Goal: Task Accomplishment & Management: Use online tool/utility

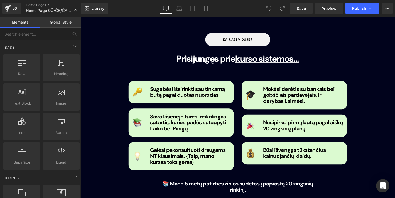
scroll to position [583, 0]
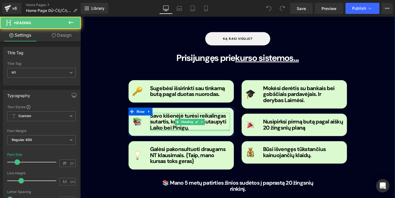
click at [158, 137] on div at bounding box center [197, 137] width 85 height 1
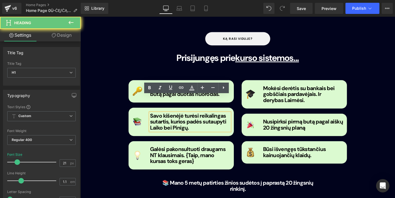
click at [156, 119] on b "Savo kišenėjė turėsi reikalingas sutartis, kurios padės sutaupyti Laiko bei Pin…" at bounding box center [196, 129] width 82 height 21
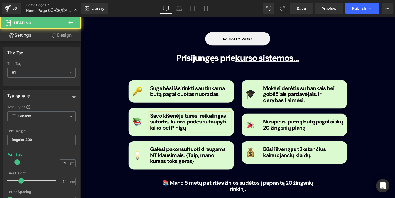
click at [176, 119] on b "Savo kišenėjė turėsi reikalingas sutartis, kurios padės sutaupyti laiko bei Pin…" at bounding box center [196, 129] width 82 height 21
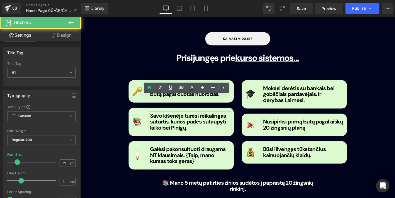
click at [178, 119] on b "Savo kišenėjė turėsi reikalingas sutartis, kurios padės sutaupyti laiko bei Pin…" at bounding box center [196, 129] width 82 height 21
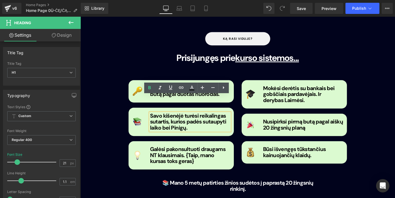
click at [181, 119] on b "Savo kišenėjė turėsi reikalingas sutartis, kurios padės sutaupyti laiko bei Pin…" at bounding box center [196, 129] width 82 height 21
click at [178, 119] on b "Savo kišenėjė turėsi reikalingas sutartis, kurios padės sutaupyti laiko bei Pin…" at bounding box center [196, 129] width 82 height 21
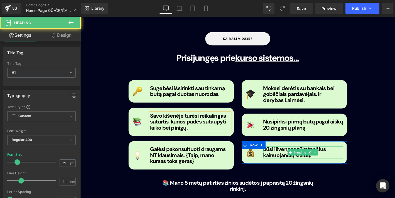
click at [290, 155] on b "Būsi išvengęs tūkstančius kainuojančių klaidų." at bounding box center [309, 162] width 67 height 14
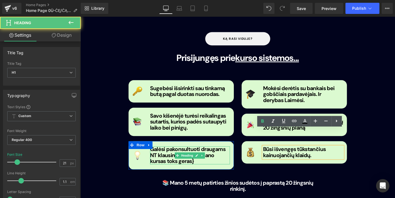
click at [215, 156] on h1 "Galėsi pakonsultuoti draugams NT klausimais. {Taip, mano kursas toks geras}" at bounding box center [197, 165] width 85 height 19
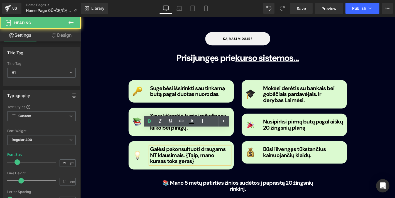
click at [207, 156] on h1 "Galėsi pakonsultuoti draugams NT klausimais. {Taip, mano kursas toks geras}" at bounding box center [197, 165] width 85 height 19
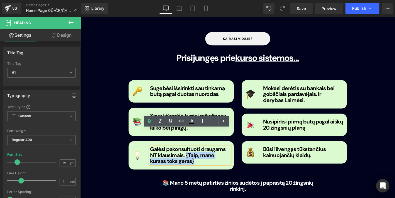
drag, startPoint x: 207, startPoint y: 151, endPoint x: 193, endPoint y: 148, distance: 14.8
click at [193, 156] on h1 "Galėsi pakonsultuoti draugams NT klausimais. {Taip, mano kursas toks geras}" at bounding box center [197, 165] width 85 height 19
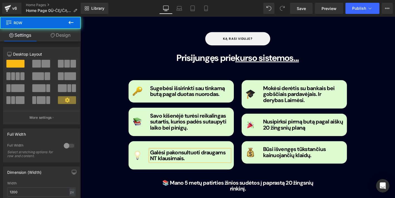
click at [254, 165] on div "ką rasi viduje? Button Prisijungęs prie kurso sistemos... Heading Image Sugebės…" at bounding box center [249, 118] width 250 height 171
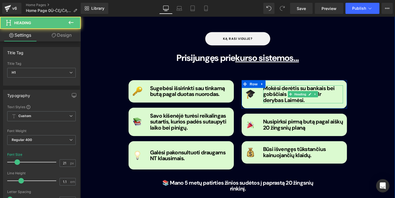
click at [301, 89] on b "Mokėsi derėtis su bankais bei gobščiais pardavėjais. Ir derybas Laimėsi." at bounding box center [314, 99] width 77 height 21
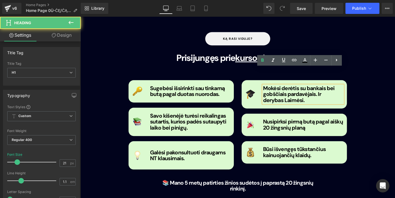
click at [300, 90] on h1 "Mokėsi derėtis su bankais bei gobščiais pardavėjais. Ir derybas Laimėsi." at bounding box center [318, 99] width 85 height 19
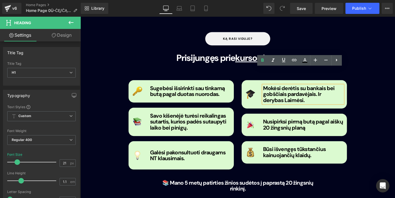
click at [276, 89] on b "Mokėsi derėtis su bankais bei gobščiais pardavėjais. Ir derybas Laimėsi." at bounding box center [314, 99] width 77 height 21
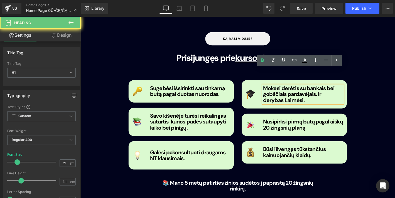
click at [278, 89] on b "Mokėsi derėtis su bankais bei gobščiais pardavėjais. Ir derybas Laimėsi." at bounding box center [314, 99] width 77 height 21
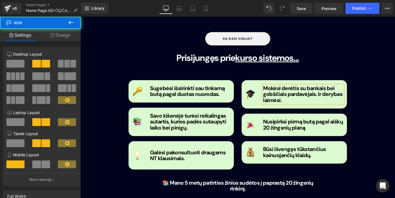
click at [332, 156] on div "Image Sugebėsi išsirinkti sau tinkamą butą pagal duotas nuorodas. Heading Row I…" at bounding box center [249, 127] width 242 height 111
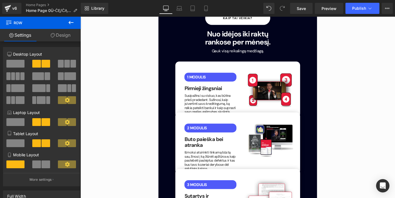
scroll to position [840, 0]
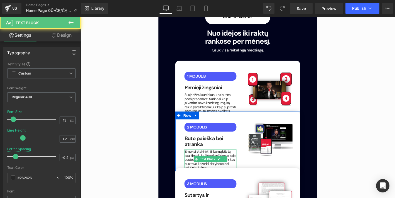
click at [214, 159] on p "Išmoksi atsirinkti tinkamą būstą sau, žinosi į ką žiūrėti apžiūrose, kaip paste…" at bounding box center [220, 170] width 56 height 22
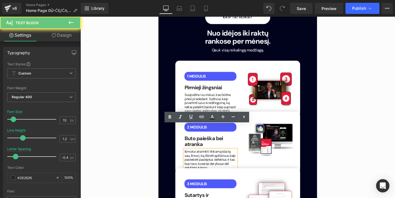
click at [215, 159] on p "Išmoksi atsirinkti tinkamą būstą sau, žinosi į ką žiūrėti apžiūrose, kaip paste…" at bounding box center [220, 170] width 56 height 22
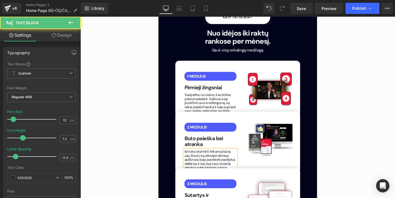
click at [245, 159] on p "Išmoksi atsirinkti tinkamą būstą sau, žinosi į ką atkreipti dėmesį apžiūrose, k…" at bounding box center [220, 170] width 56 height 22
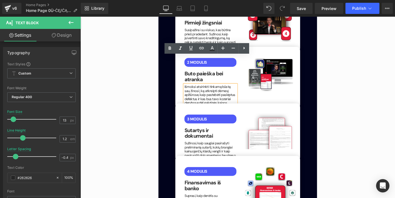
scroll to position [914, 0]
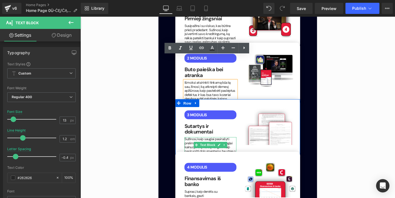
click at [226, 151] on link at bounding box center [229, 154] width 6 height 7
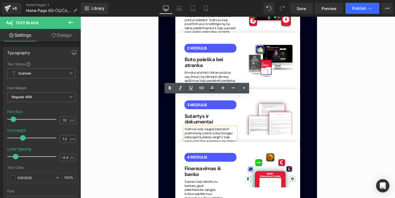
scroll to position [925, 0]
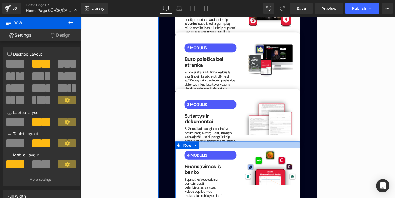
click at [252, 115] on div "Kaip tai veikia? [PERSON_NAME] Nuo idėjos iki raktų rankose per mėnesį. Heading…" at bounding box center [249, 195] width 142 height 540
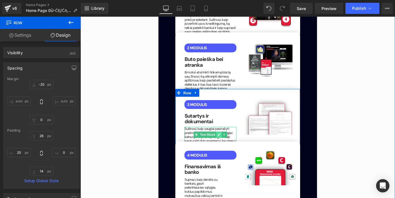
click at [228, 141] on icon at bounding box center [228, 142] width 3 height 3
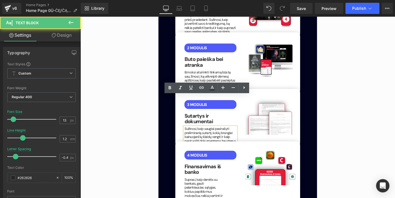
click at [214, 135] on div "Sužinosi, kaip saugiai pasirašyti preliminarią sutartį, kokių brangiai kainuoja…" at bounding box center [220, 143] width 56 height 17
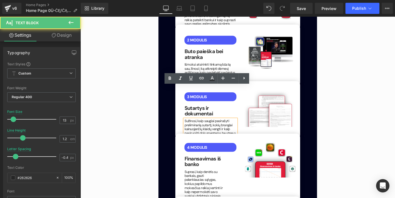
scroll to position [933, 0]
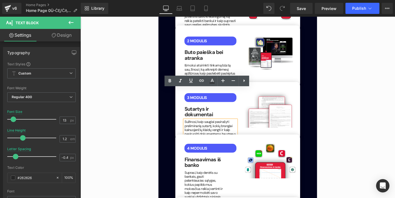
click at [225, 127] on div "Sužinosi, kaip saugiai pasirašyti preliminarią sutartį, kokių brangiai kainuoja…" at bounding box center [220, 135] width 56 height 17
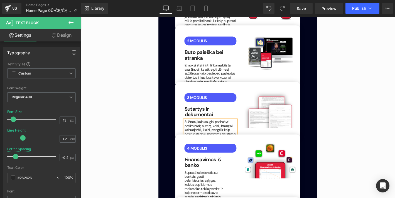
click at [228, 127] on div "Sužinosi, kaip saugiai pasirašyti preliminarią sutartį, kokių brangiai kainuoja…" at bounding box center [220, 135] width 56 height 17
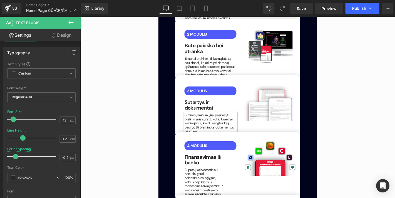
scroll to position [940, 0]
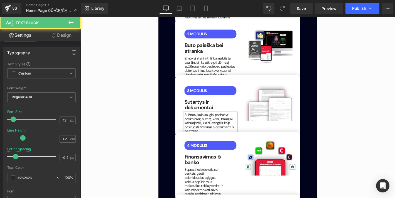
click at [242, 120] on div "Sužinosi, kaip saugiai pasirašyti preliminarią sutartį, kokių brangiai kainuoja…" at bounding box center [220, 131] width 56 height 22
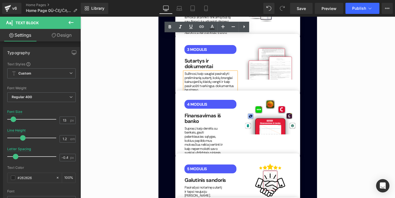
scroll to position [996, 0]
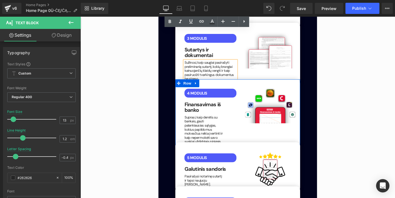
click at [269, 98] on div "4 MODULIS Text Block Finansavimas iš banko Heading Suprasi, kaip derėtis su ban…" at bounding box center [249, 120] width 134 height 73
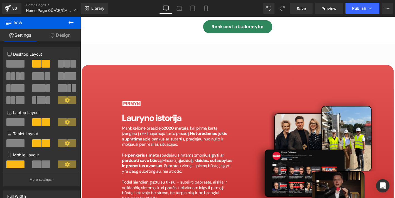
scroll to position [2435, 0]
click at [354, 11] on button "Publish" at bounding box center [362, 8] width 34 height 11
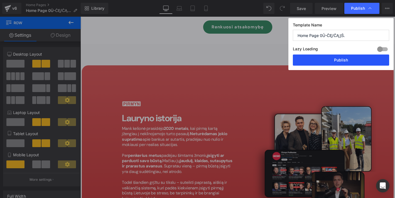
click at [327, 58] on button "Publish" at bounding box center [341, 60] width 96 height 11
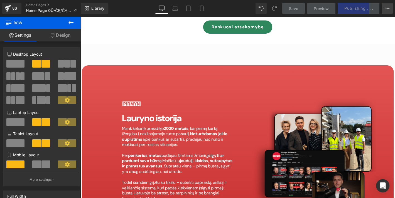
click at [390, 9] on button "View Live Page View with current Template Save Template to Library Schedule Pub…" at bounding box center [387, 8] width 11 height 11
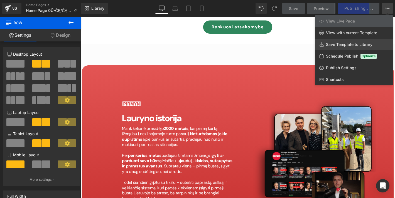
click at [353, 46] on span "Save Template to Library" at bounding box center [349, 44] width 46 height 5
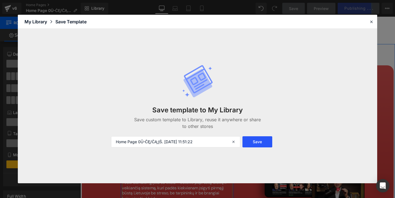
click at [261, 143] on button "Save" at bounding box center [257, 141] width 30 height 11
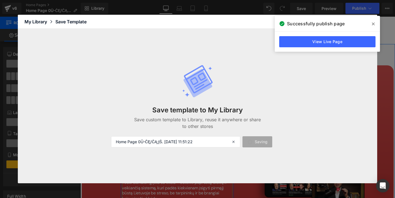
click at [373, 23] on icon at bounding box center [373, 24] width 3 height 4
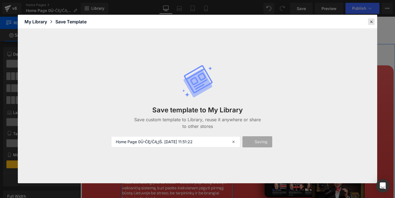
click at [373, 21] on icon at bounding box center [371, 21] width 5 height 5
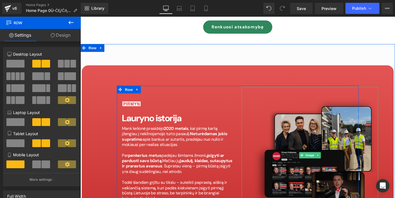
click at [351, 92] on img at bounding box center [326, 165] width 146 height 146
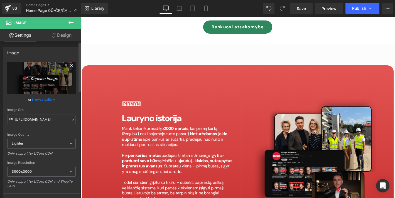
click at [45, 75] on icon "Replace Image" at bounding box center [41, 77] width 45 height 7
type input "C:\fakepath\bilotenzas su numo.png"
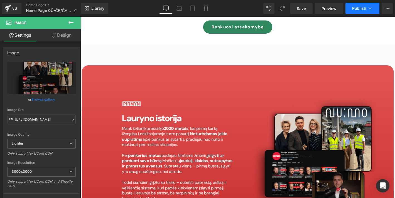
click at [359, 10] on span "Publish" at bounding box center [359, 8] width 14 height 4
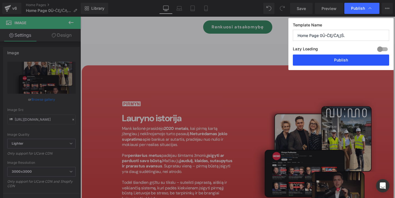
click at [316, 62] on button "Publish" at bounding box center [341, 60] width 96 height 11
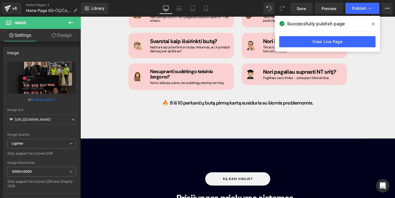
scroll to position [394, 0]
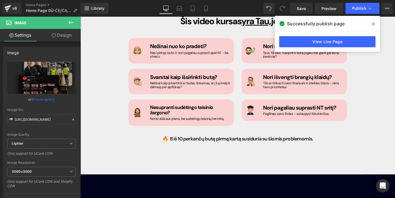
click at [373, 22] on icon at bounding box center [373, 24] width 3 height 4
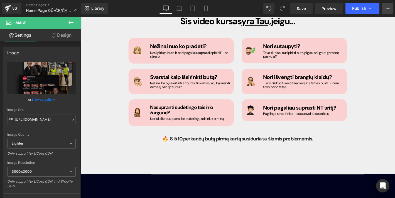
click at [390, 6] on button "View Live Page View with current Template Save Template to Library Schedule Pub…" at bounding box center [387, 8] width 11 height 11
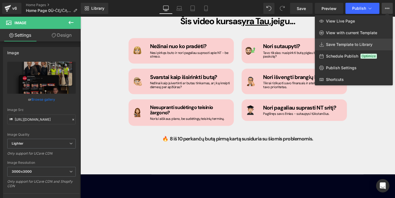
click at [348, 41] on link "Save Template to Library" at bounding box center [354, 45] width 78 height 12
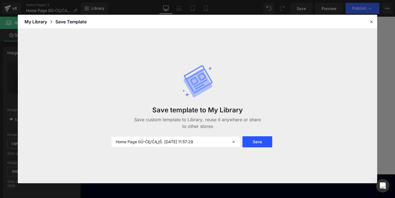
click at [255, 144] on button "Save" at bounding box center [257, 141] width 30 height 11
click at [371, 19] on icon at bounding box center [371, 21] width 5 height 5
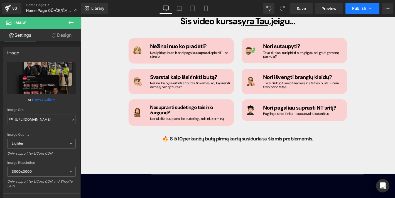
click at [358, 10] on span "Publish" at bounding box center [359, 8] width 14 height 4
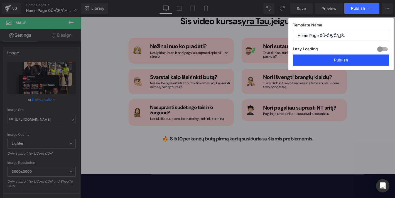
click at [333, 64] on button "Publish" at bounding box center [341, 60] width 96 height 11
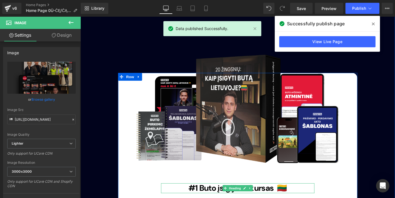
scroll to position [3866, 0]
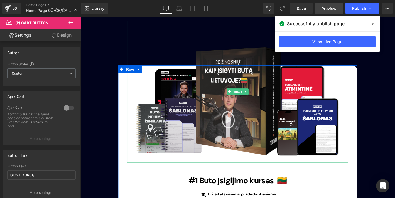
click at [324, 10] on span "Preview" at bounding box center [328, 9] width 15 height 6
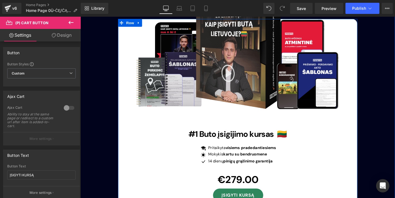
scroll to position [3917, 0]
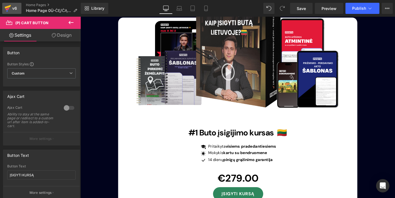
click at [13, 9] on div "v6" at bounding box center [14, 8] width 7 height 7
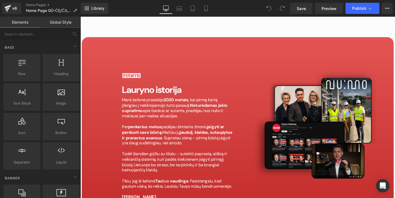
scroll to position [2420, 0]
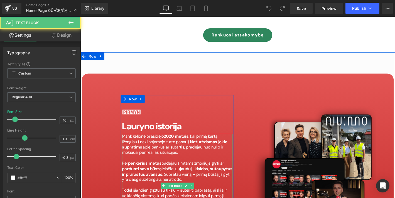
click at [136, 142] on p "Mank kelionė prasidėjo 2020 metais , kai pirmą kartą įžengiau į nekilnojamojo t…" at bounding box center [184, 153] width 118 height 23
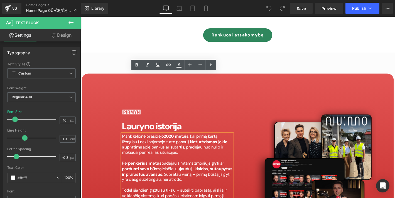
click at [134, 142] on p "Mank kelionė prasidėjo 2020 metais , kai pirmą kartą įžengiau į nekilnojamojo t…" at bounding box center [184, 153] width 118 height 23
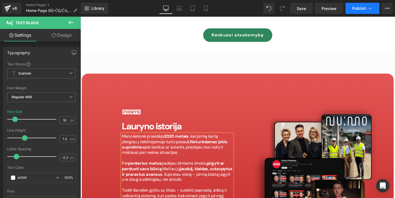
click at [358, 8] on span "Publish" at bounding box center [359, 8] width 14 height 4
